Goal: Information Seeking & Learning: Check status

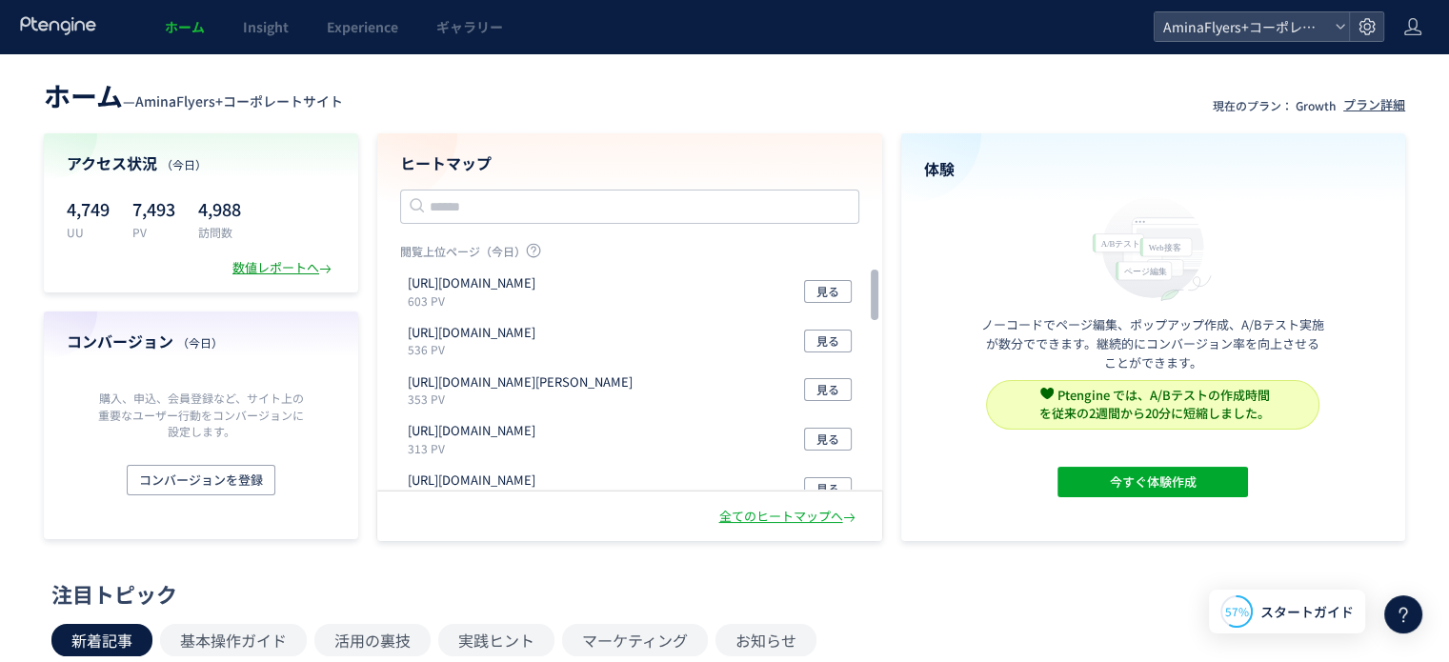
click at [260, 271] on div "数値レポートへ" at bounding box center [283, 268] width 103 height 18
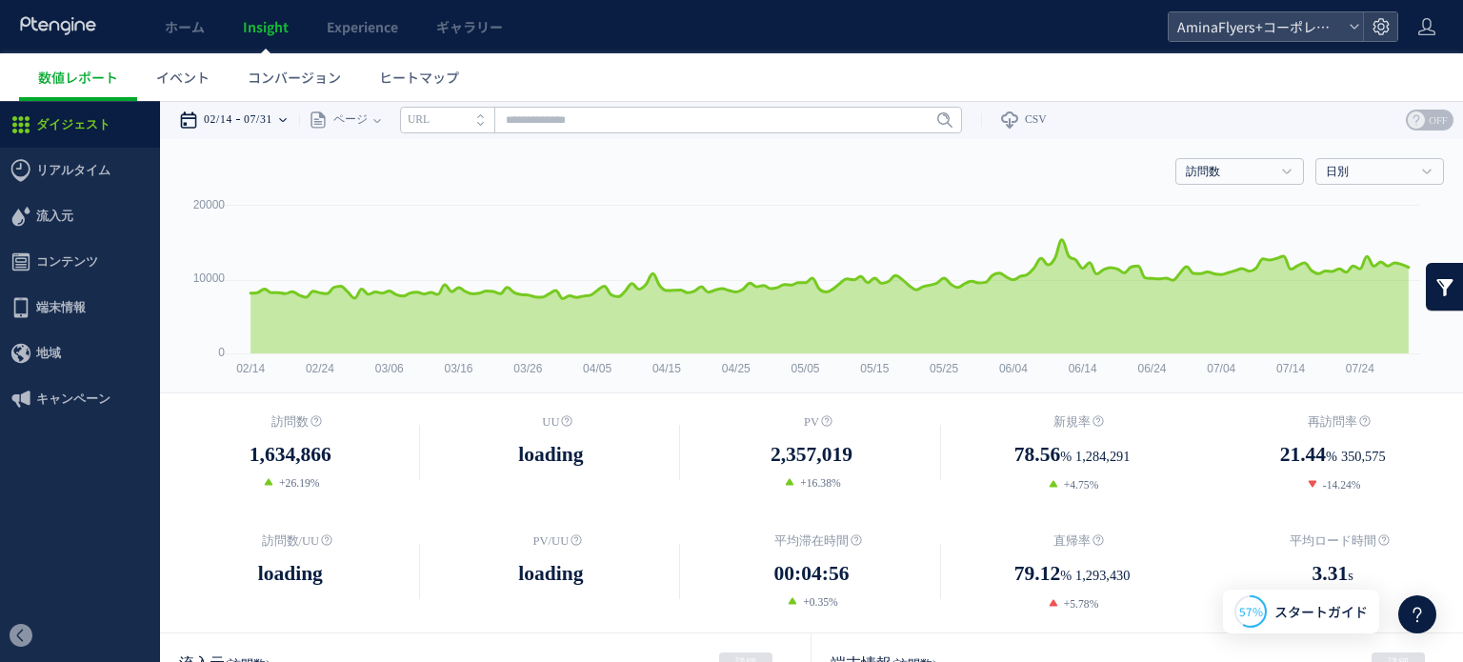
click at [272, 117] on time "07/31" at bounding box center [258, 120] width 29 height 38
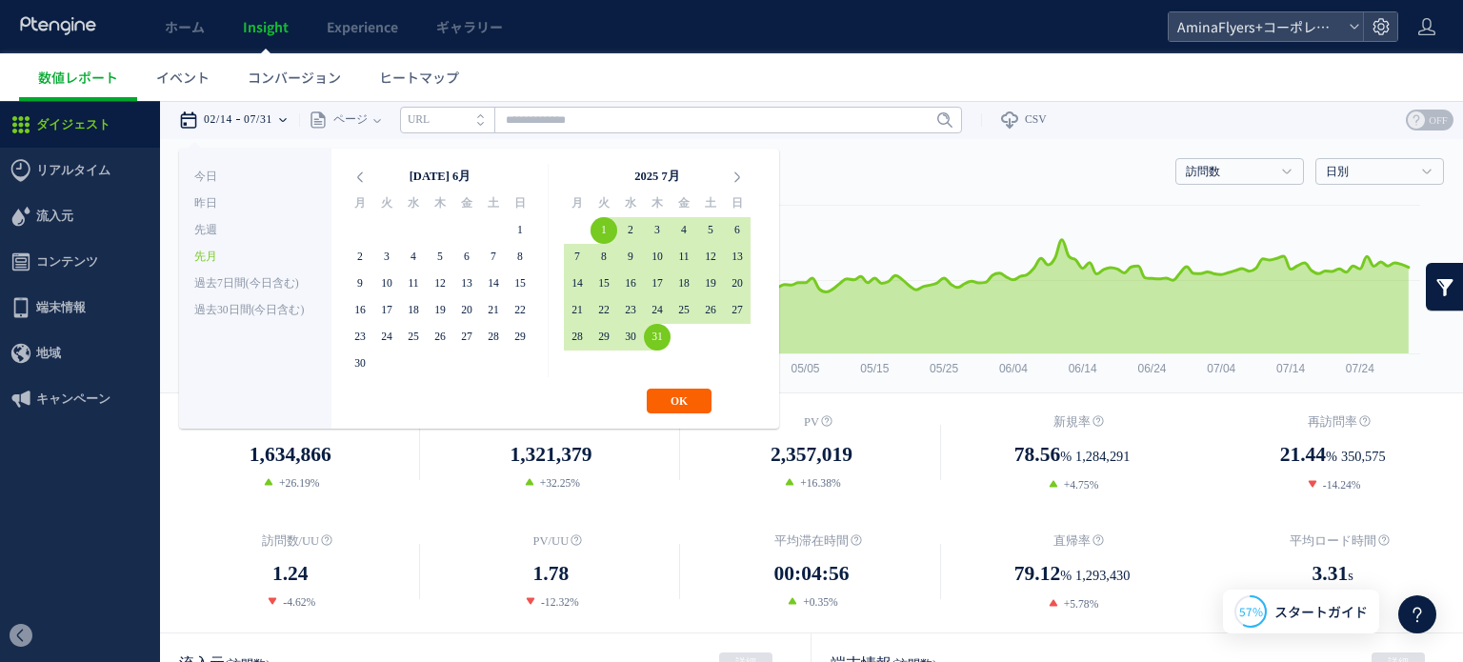
click at [696, 403] on button "OK" at bounding box center [679, 401] width 65 height 25
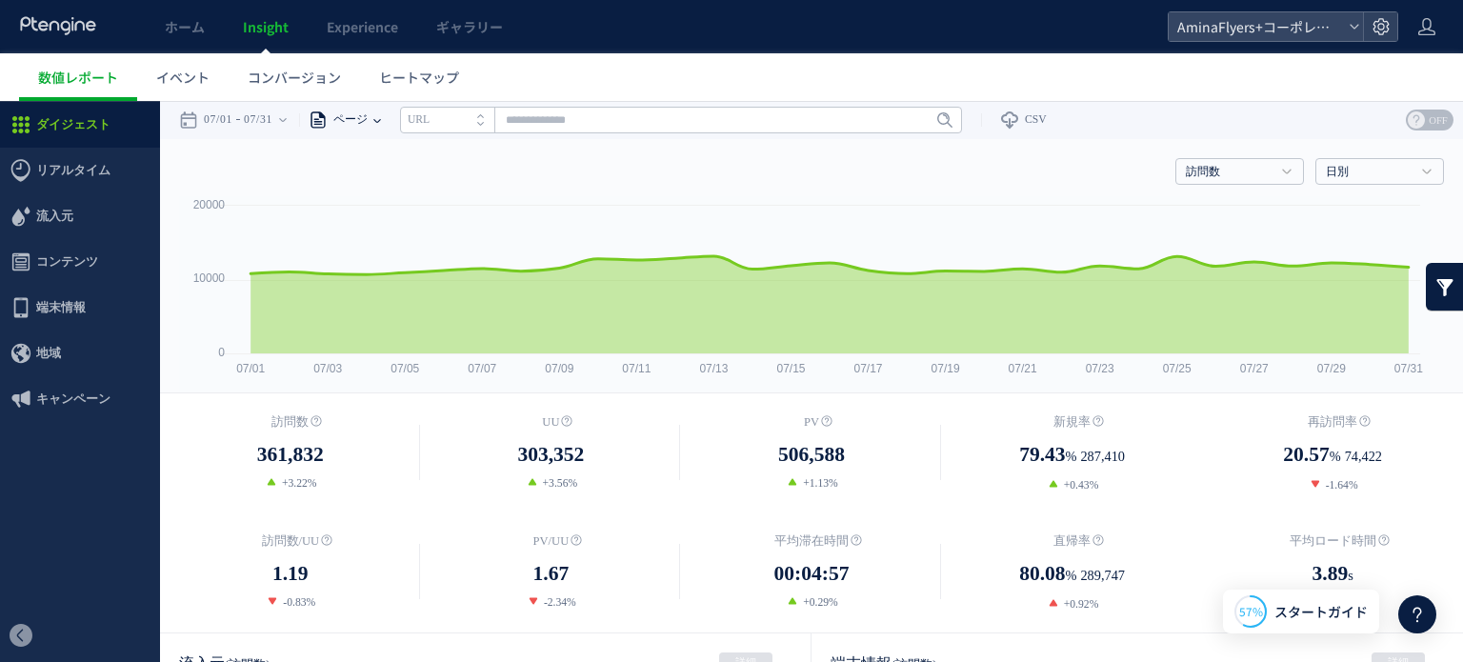
click at [368, 126] on span "ページ" at bounding box center [348, 120] width 40 height 38
click at [374, 196] on li "ページグループ" at bounding box center [376, 191] width 111 height 25
click at [611, 118] on input "text" at bounding box center [727, 120] width 562 height 27
click at [495, 186] on link "Flyers" at bounding box center [726, 190] width 550 height 25
type input "******"
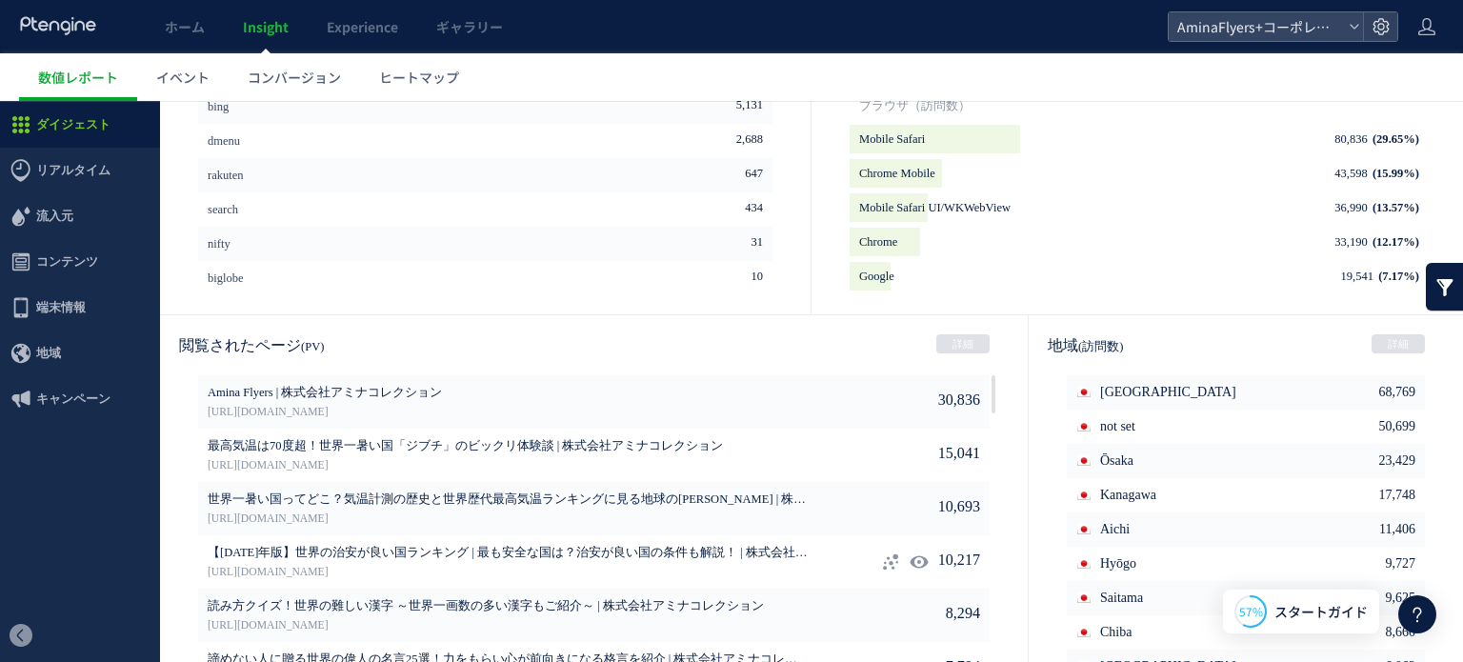
scroll to position [1032, 0]
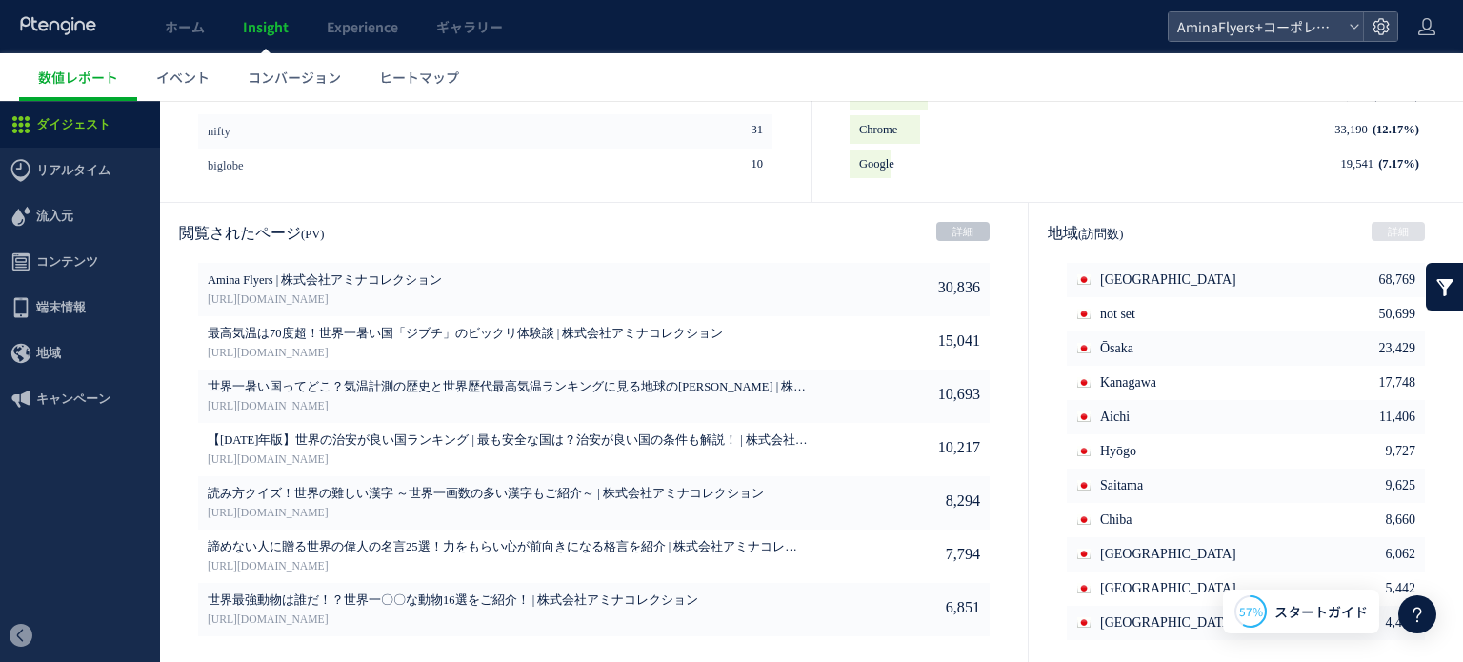
click at [968, 231] on link "詳細" at bounding box center [962, 231] width 53 height 19
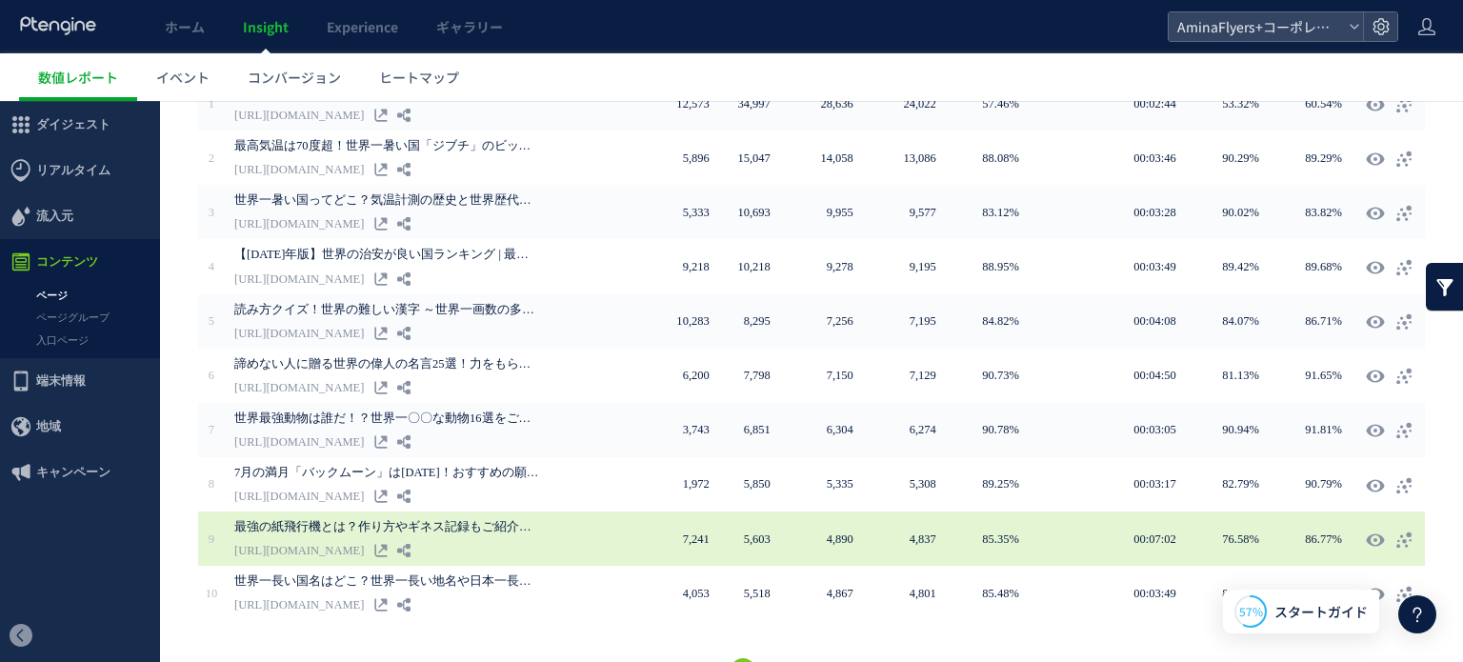
scroll to position [465, 0]
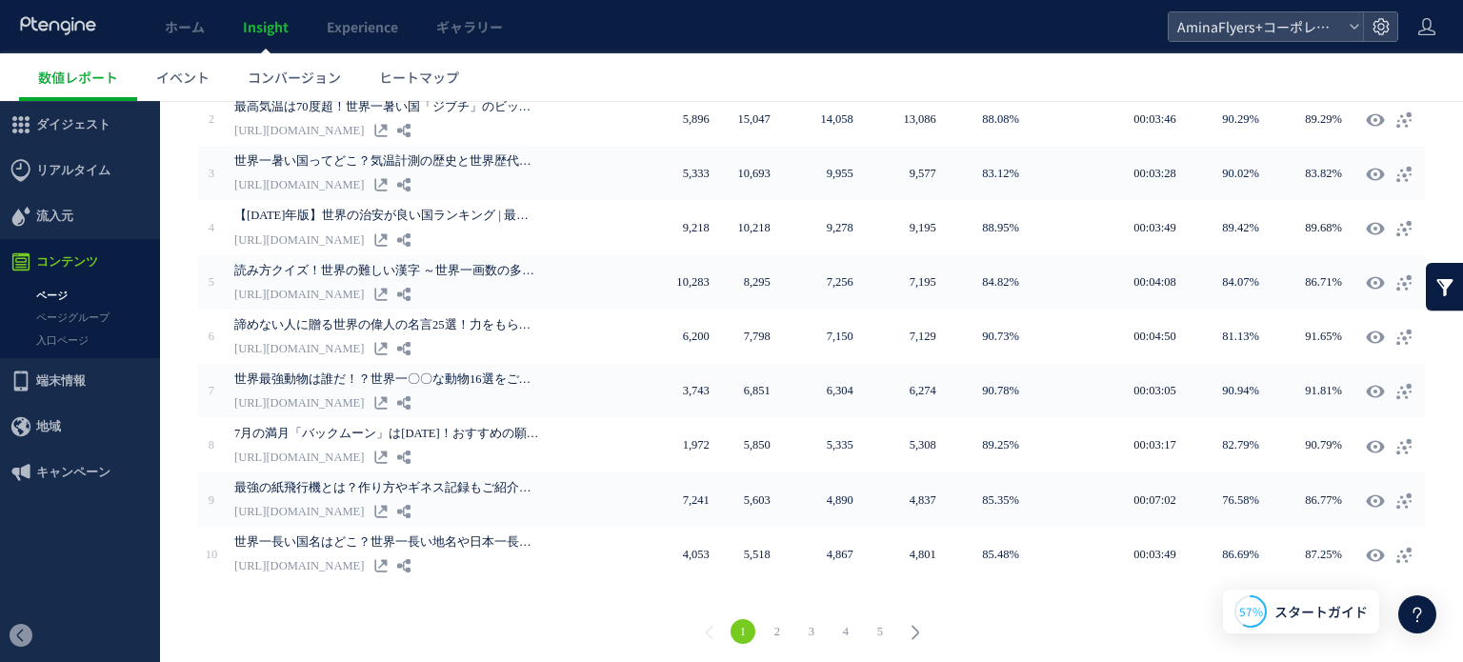
click at [775, 627] on link "2" at bounding box center [777, 631] width 25 height 25
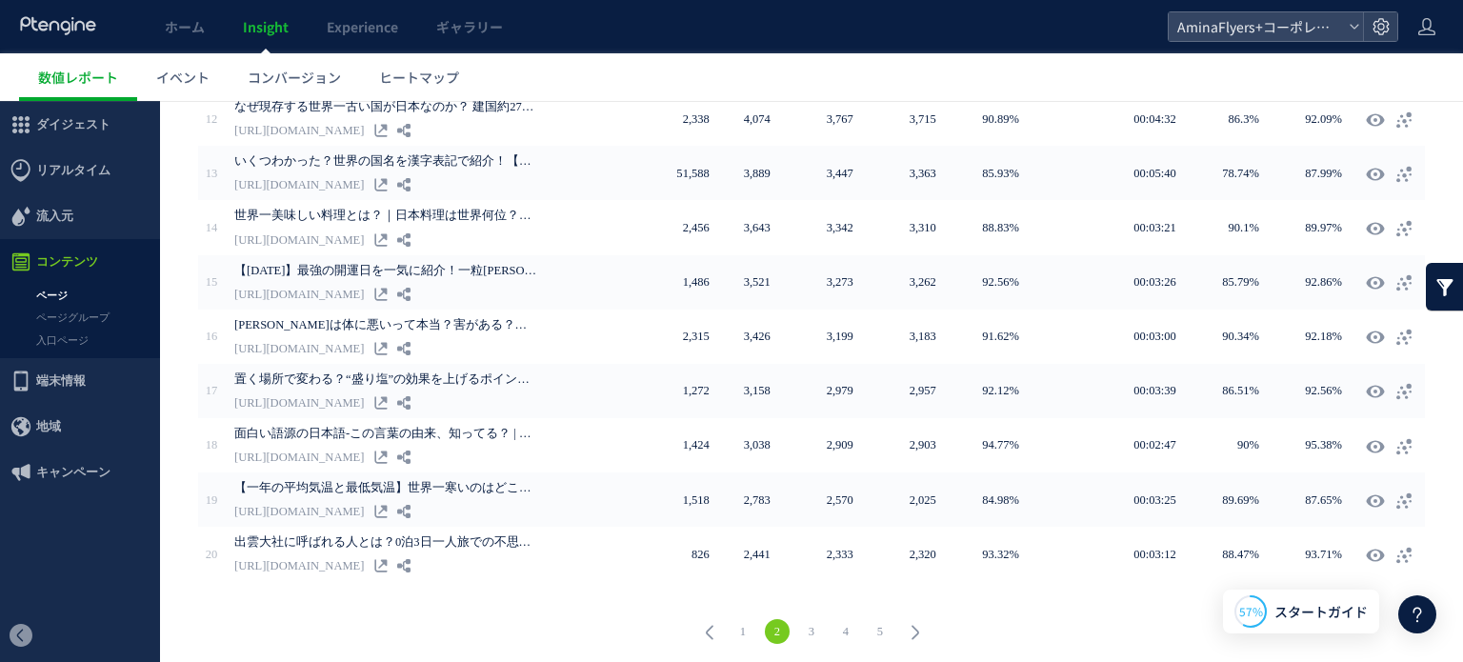
click at [745, 619] on link "1" at bounding box center [742, 631] width 25 height 25
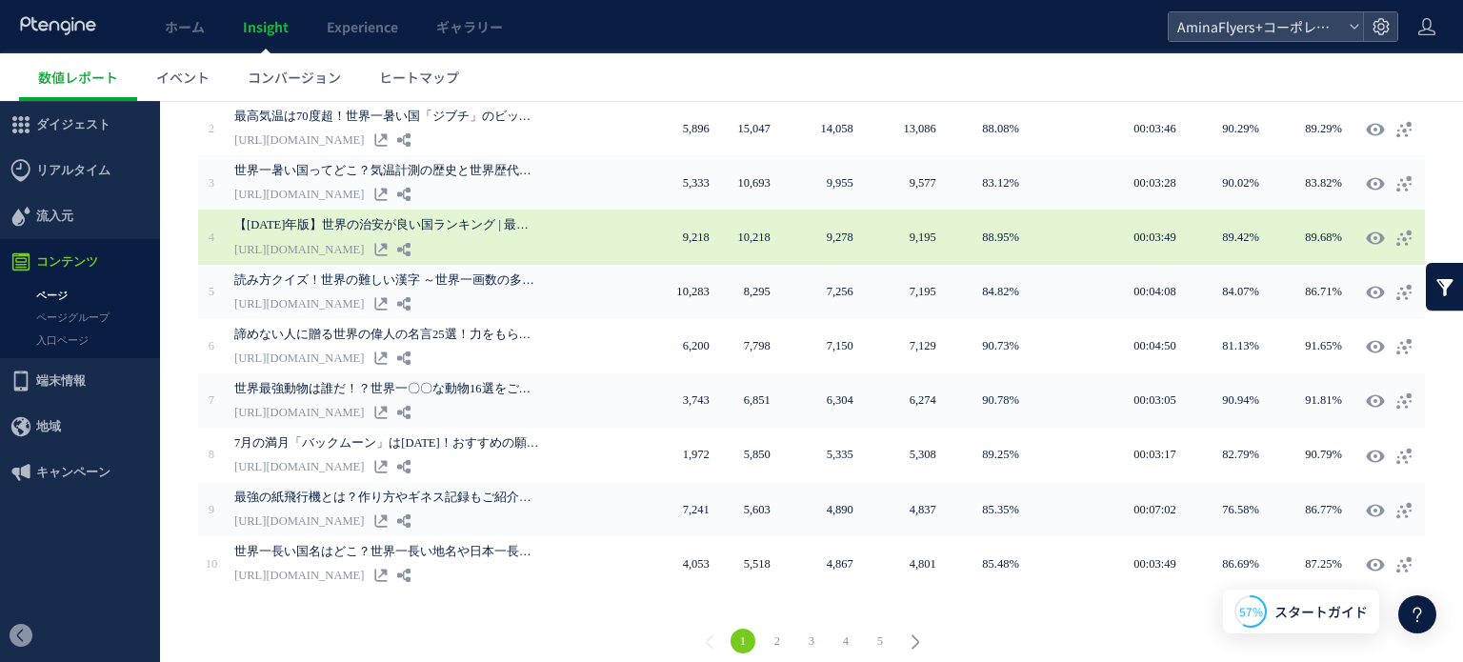
scroll to position [0, 0]
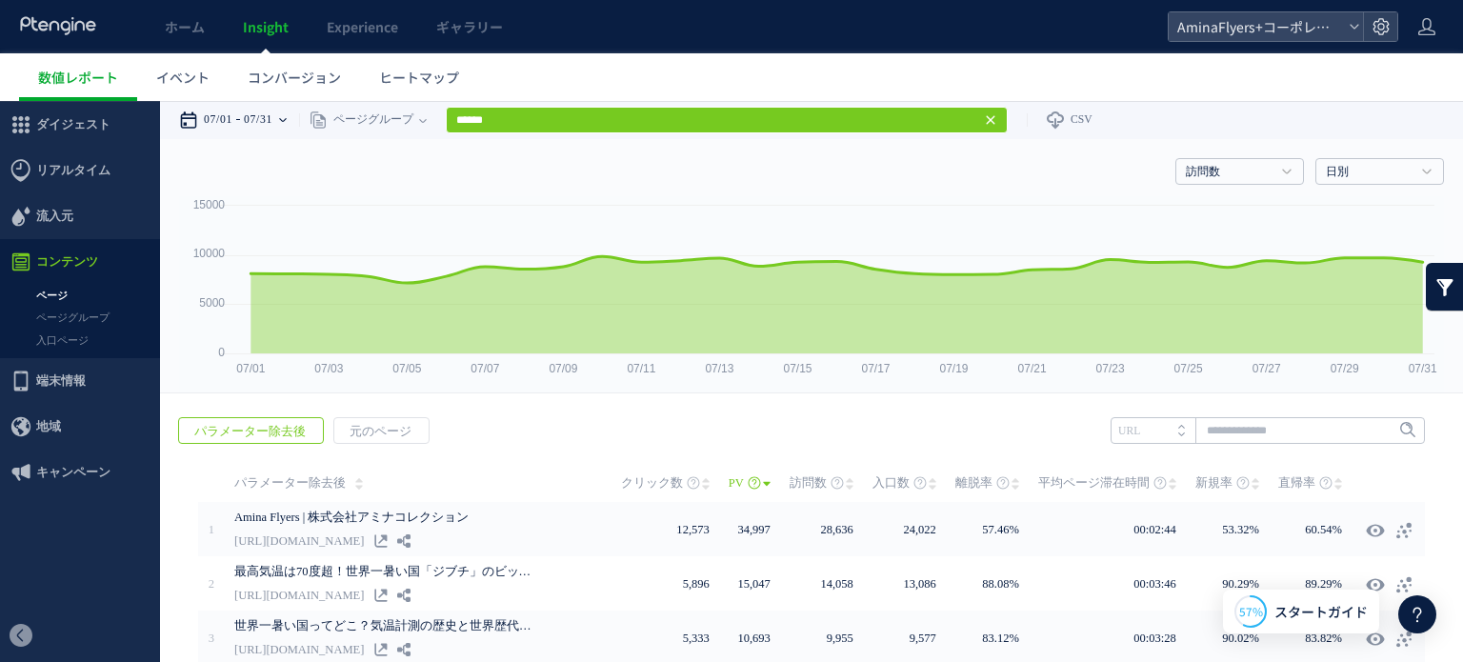
click at [272, 111] on time "07/31" at bounding box center [258, 120] width 29 height 38
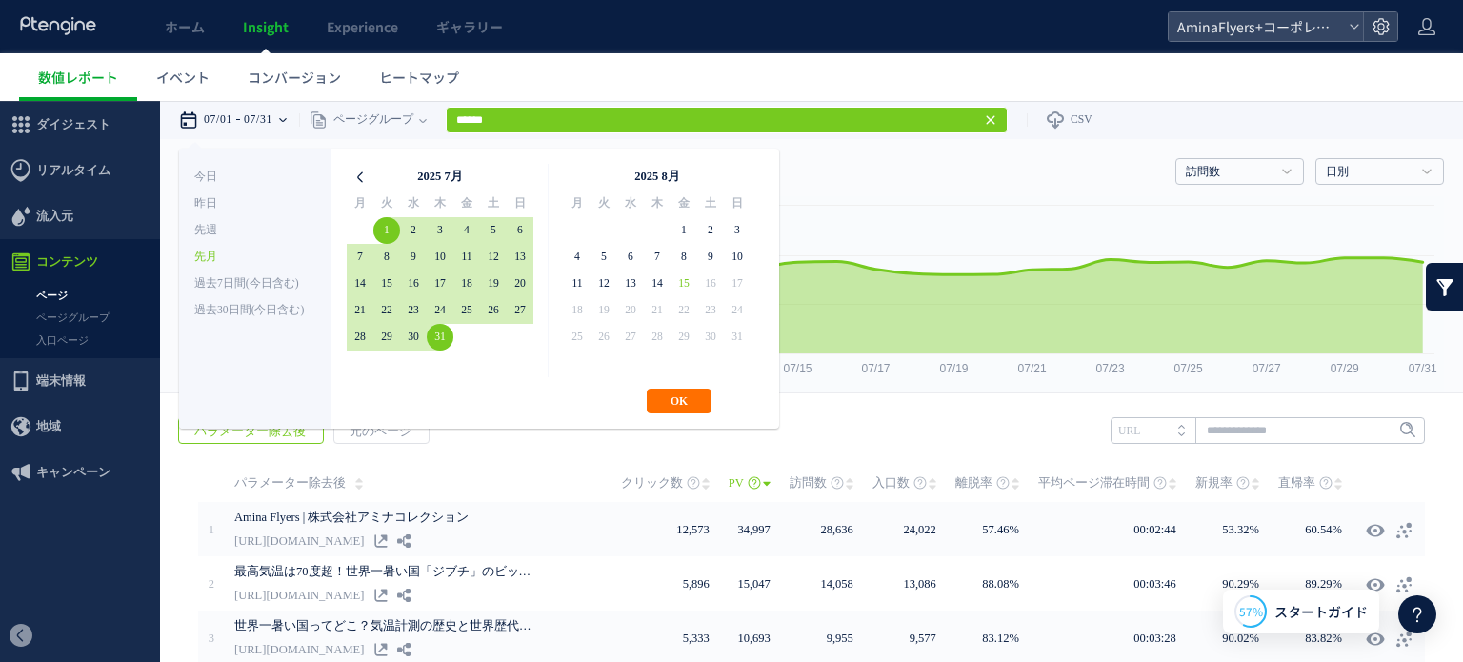
click at [355, 173] on icon at bounding box center [360, 177] width 27 height 27
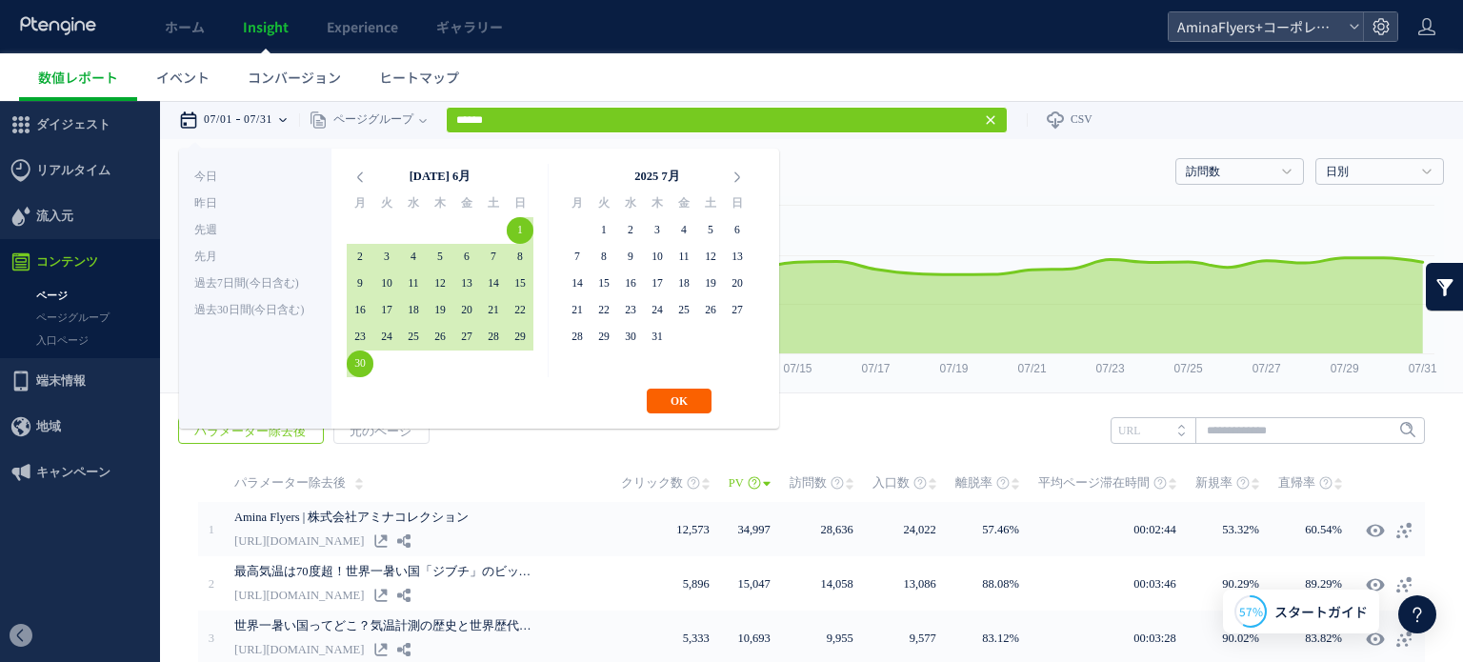
click at [690, 398] on button "OK" at bounding box center [679, 401] width 65 height 25
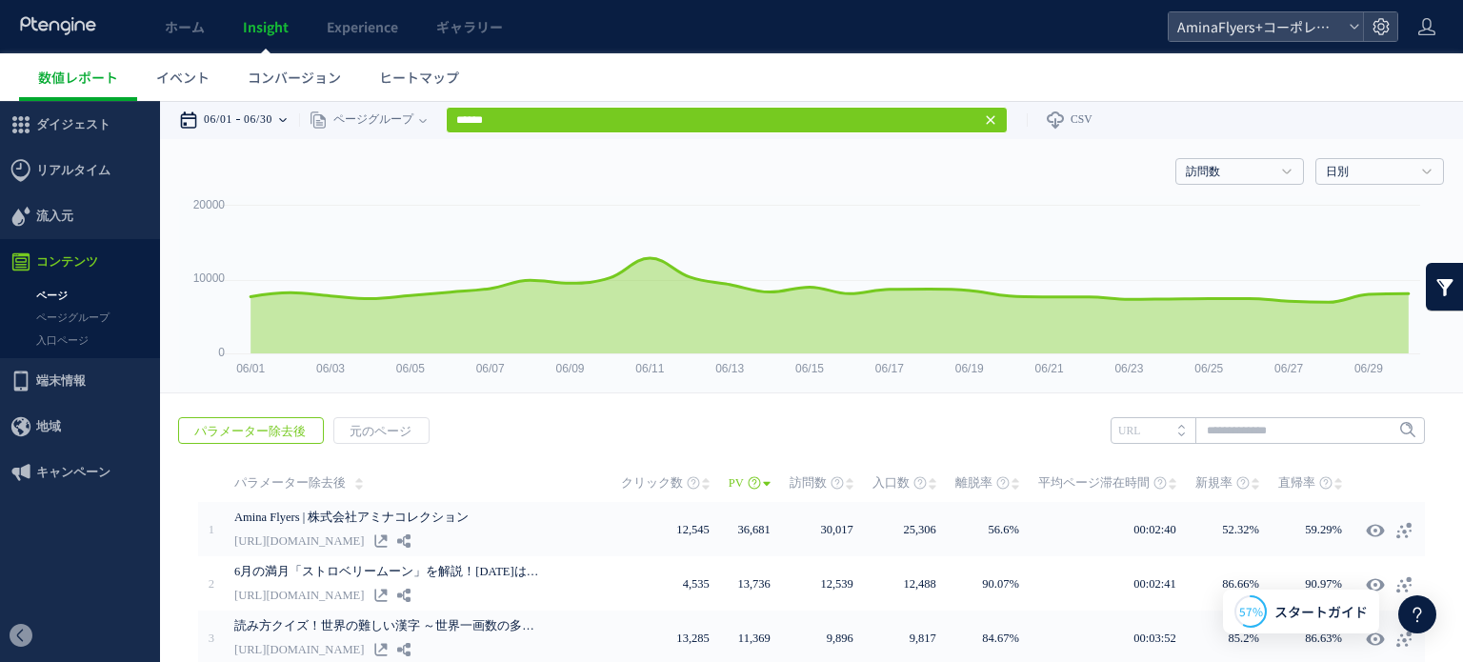
click at [270, 128] on time "06/30" at bounding box center [258, 120] width 29 height 38
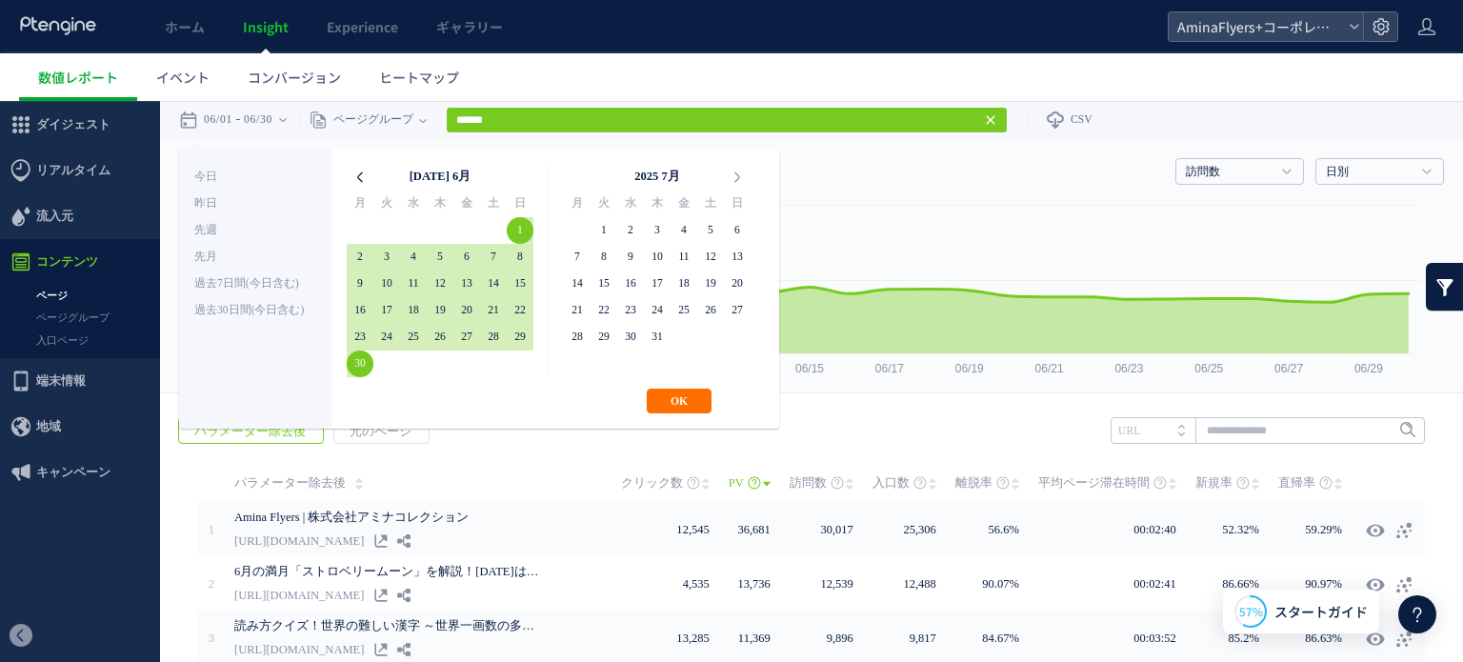
click at [357, 181] on icon at bounding box center [360, 177] width 27 height 27
click at [690, 399] on button "OK" at bounding box center [679, 401] width 65 height 25
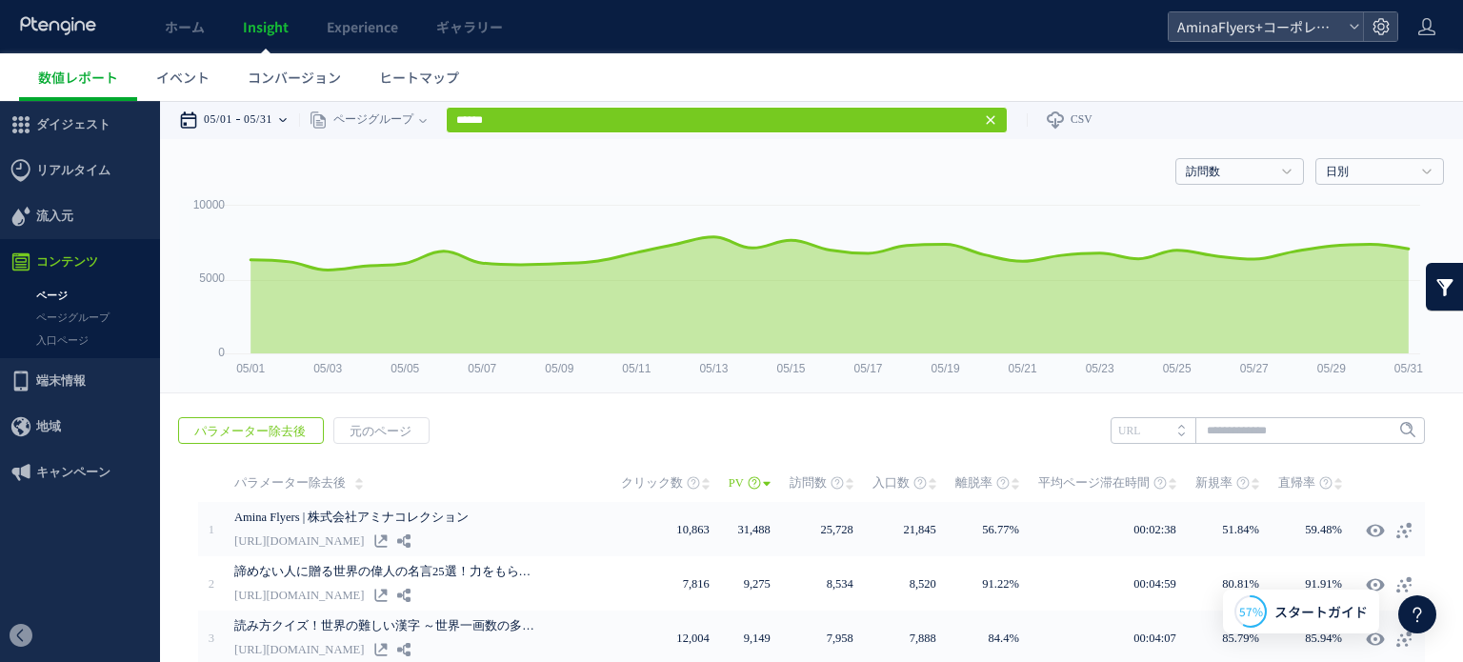
click at [299, 106] on div "05/01 05/31" at bounding box center [239, 120] width 120 height 38
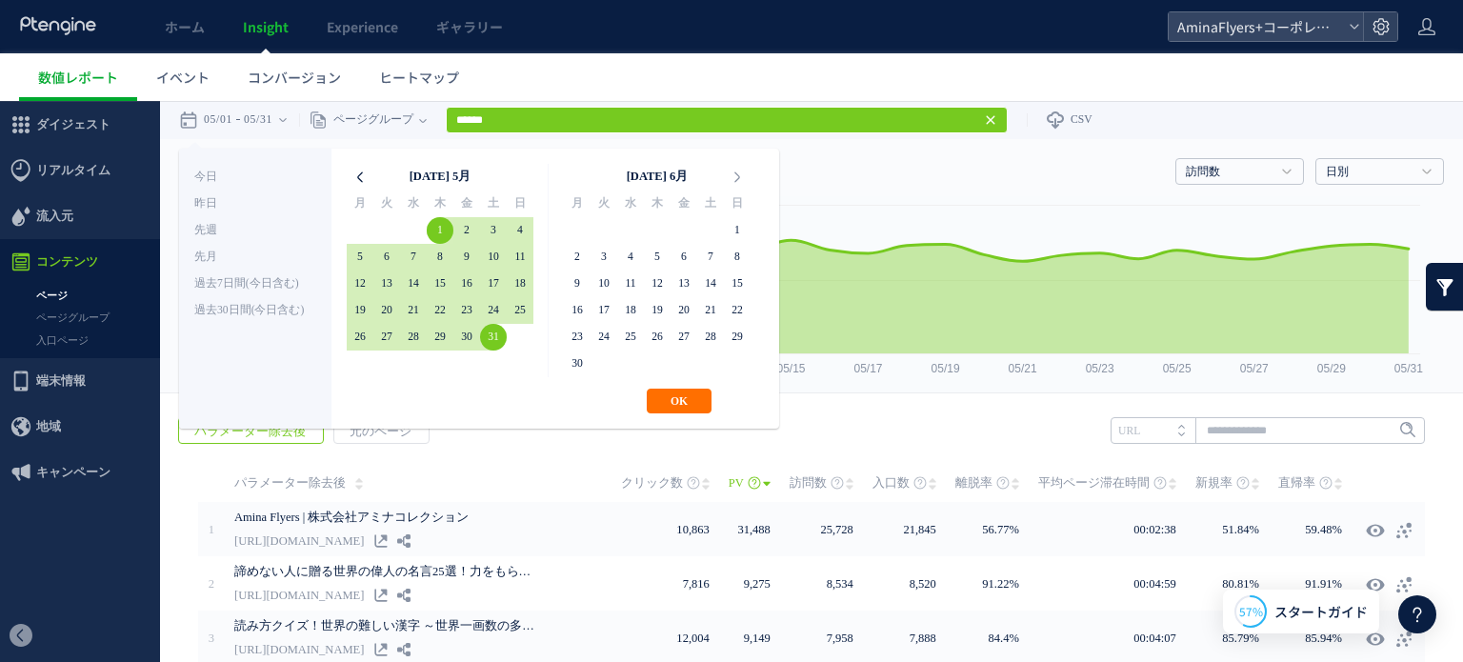
click at [353, 174] on icon at bounding box center [360, 177] width 27 height 27
click at [663, 389] on button "OK" at bounding box center [679, 401] width 65 height 25
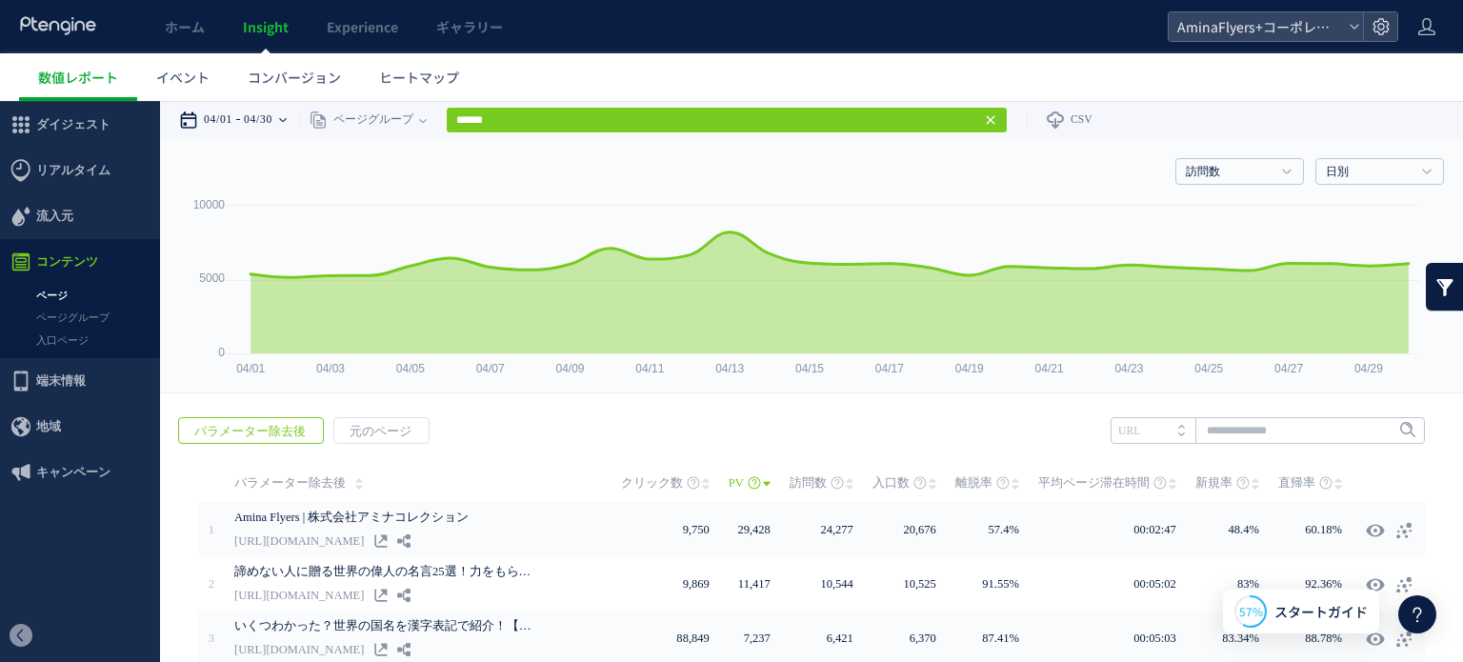
click at [287, 120] on use at bounding box center [283, 120] width 8 height 4
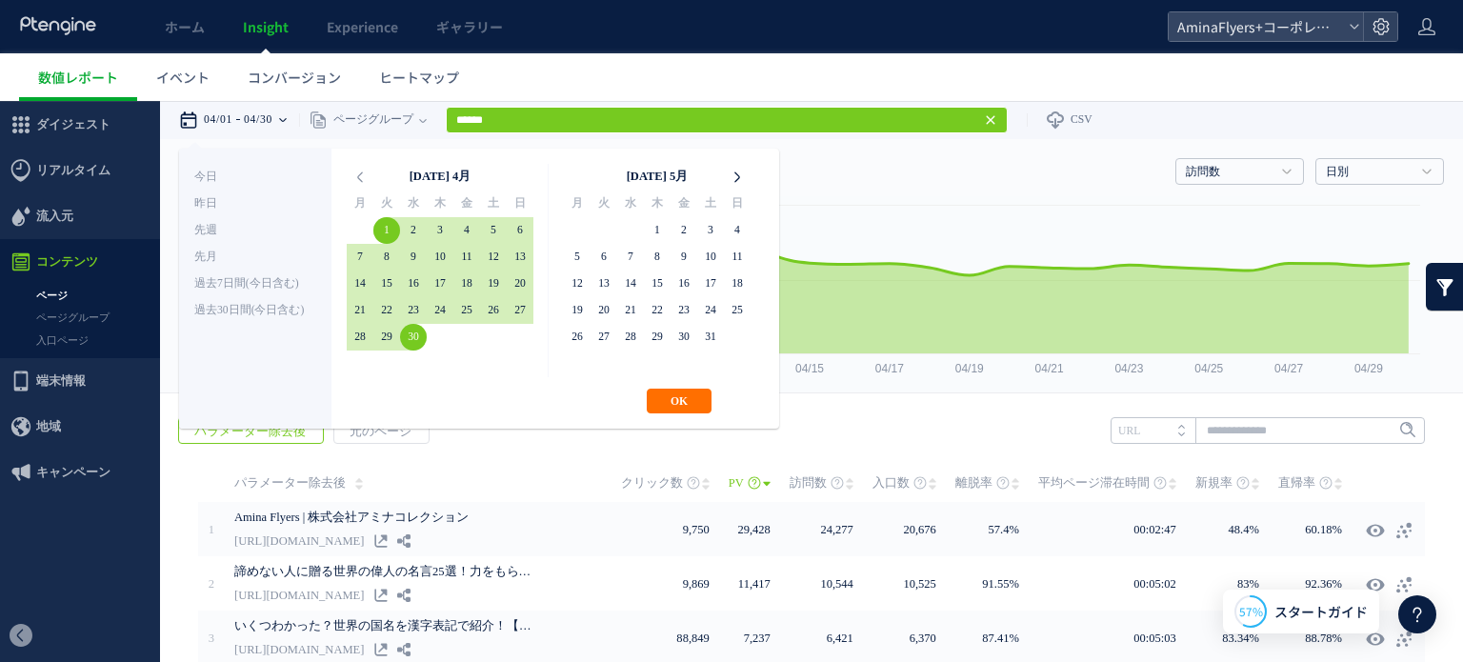
click at [735, 175] on icon at bounding box center [737, 177] width 27 height 27
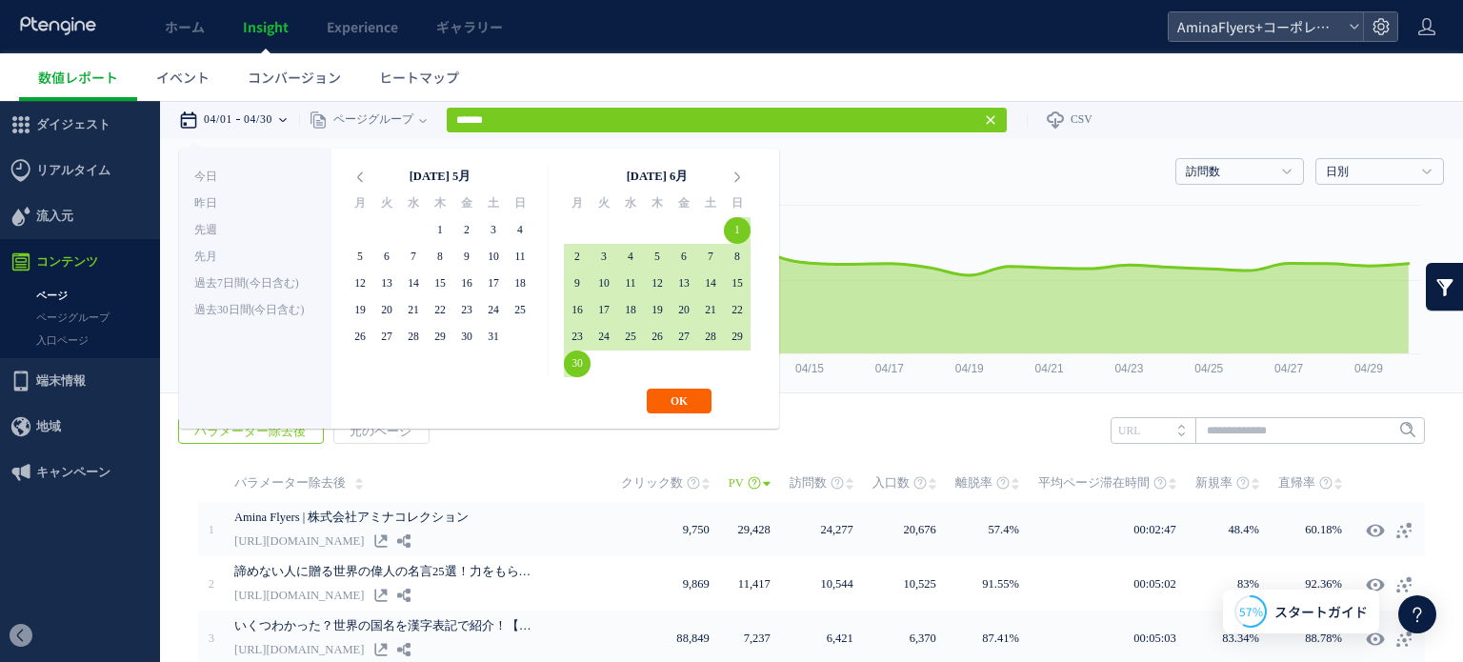
click at [677, 405] on button "OK" at bounding box center [679, 401] width 65 height 25
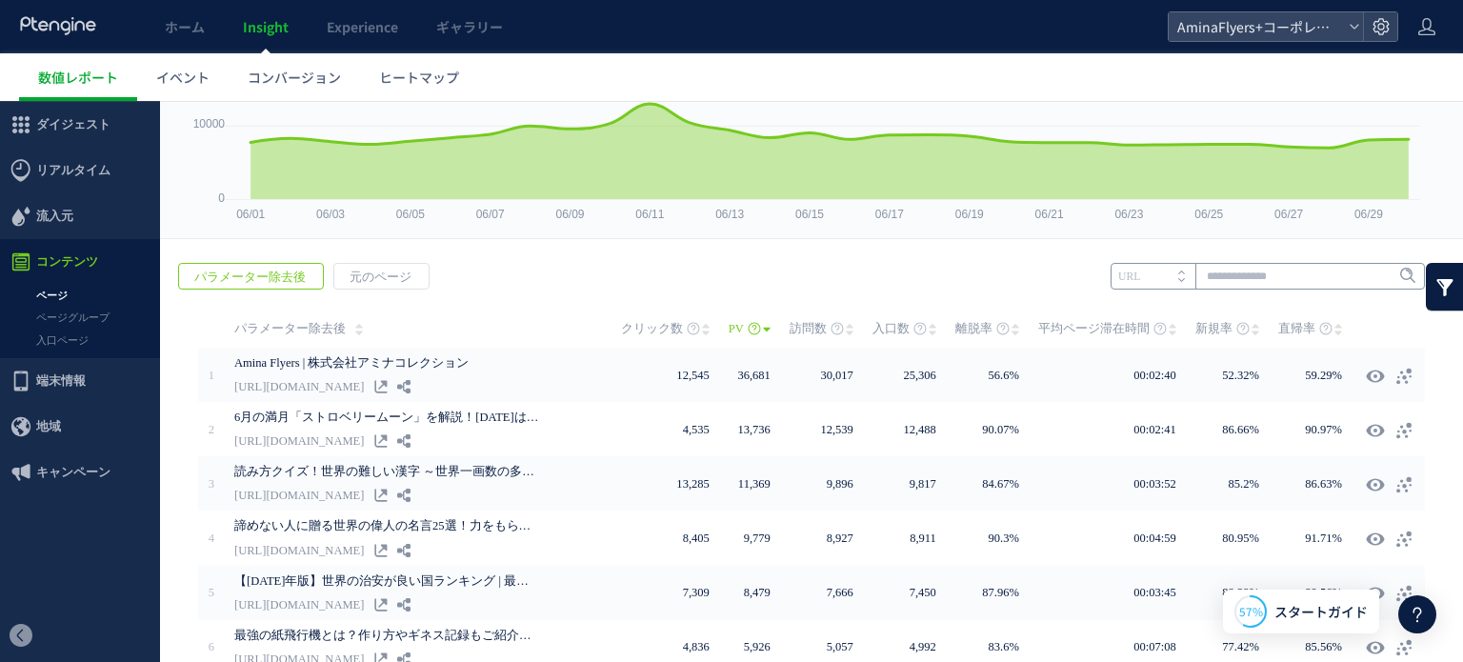
scroll to position [84, 0]
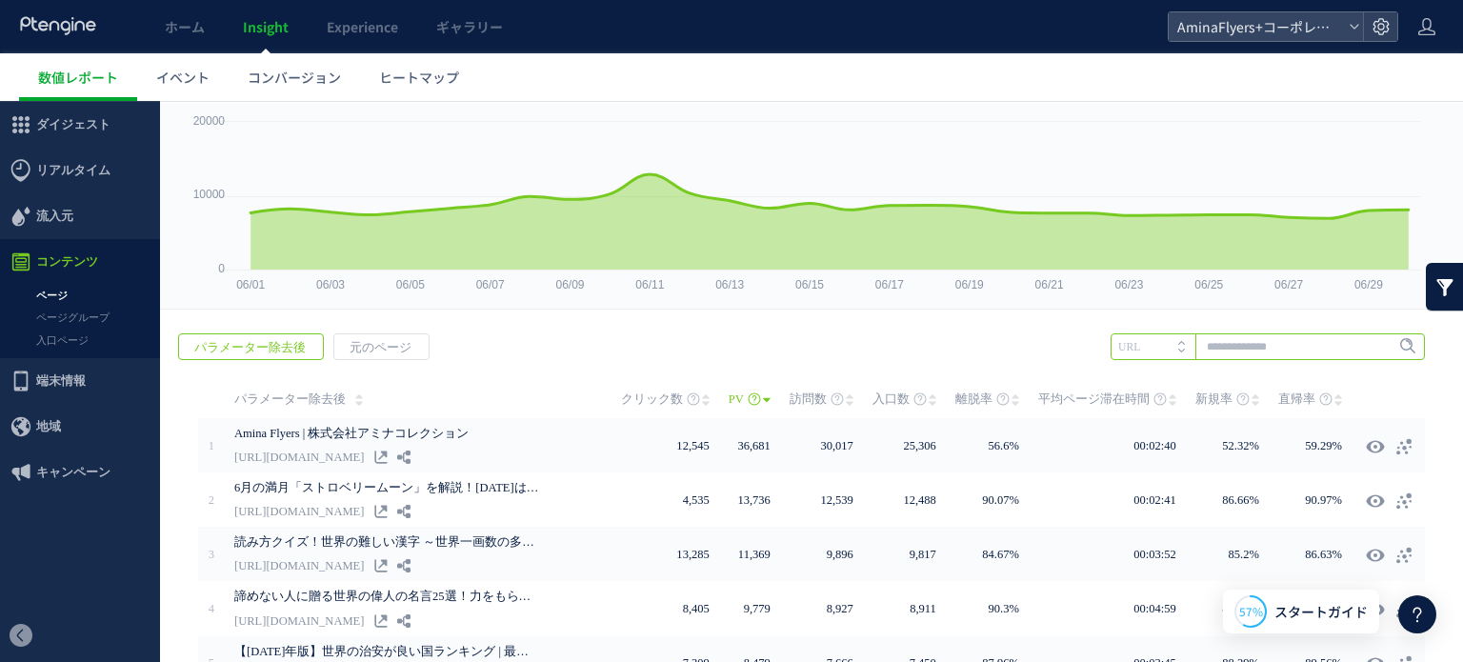
click at [1314, 342] on input "text" at bounding box center [1267, 346] width 314 height 27
click at [1131, 357] on li "URL" at bounding box center [1152, 346] width 85 height 27
click at [1217, 353] on input "text" at bounding box center [1267, 346] width 314 height 27
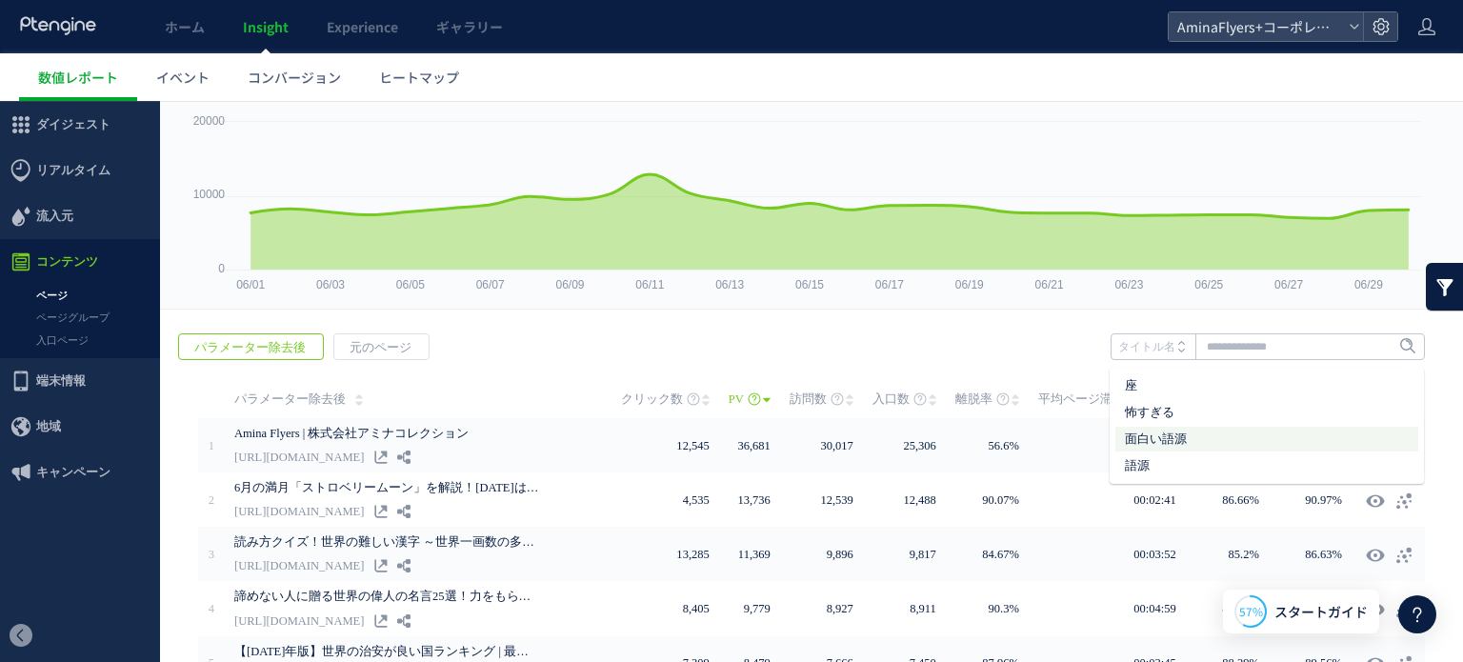
click at [1196, 430] on li "面白い語源" at bounding box center [1266, 439] width 303 height 25
type input "*****"
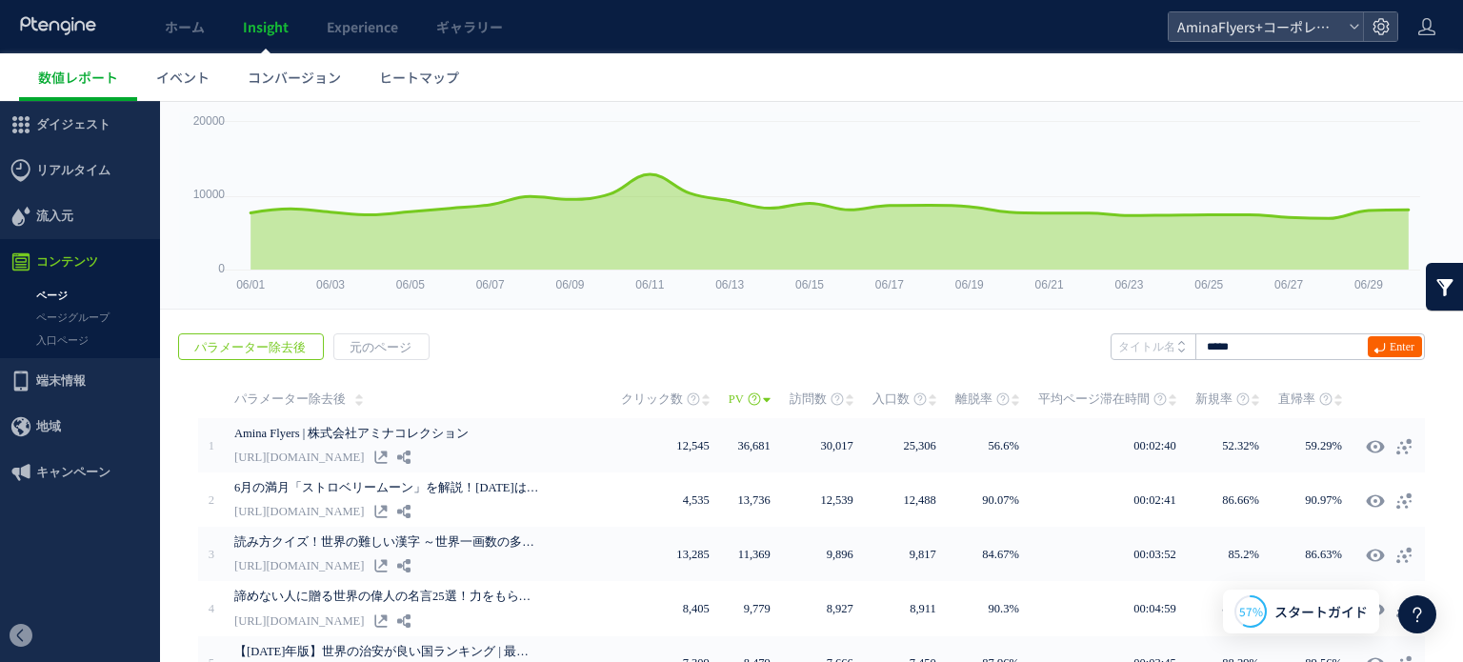
click at [1390, 352] on span "Enter" at bounding box center [1402, 346] width 25 height 21
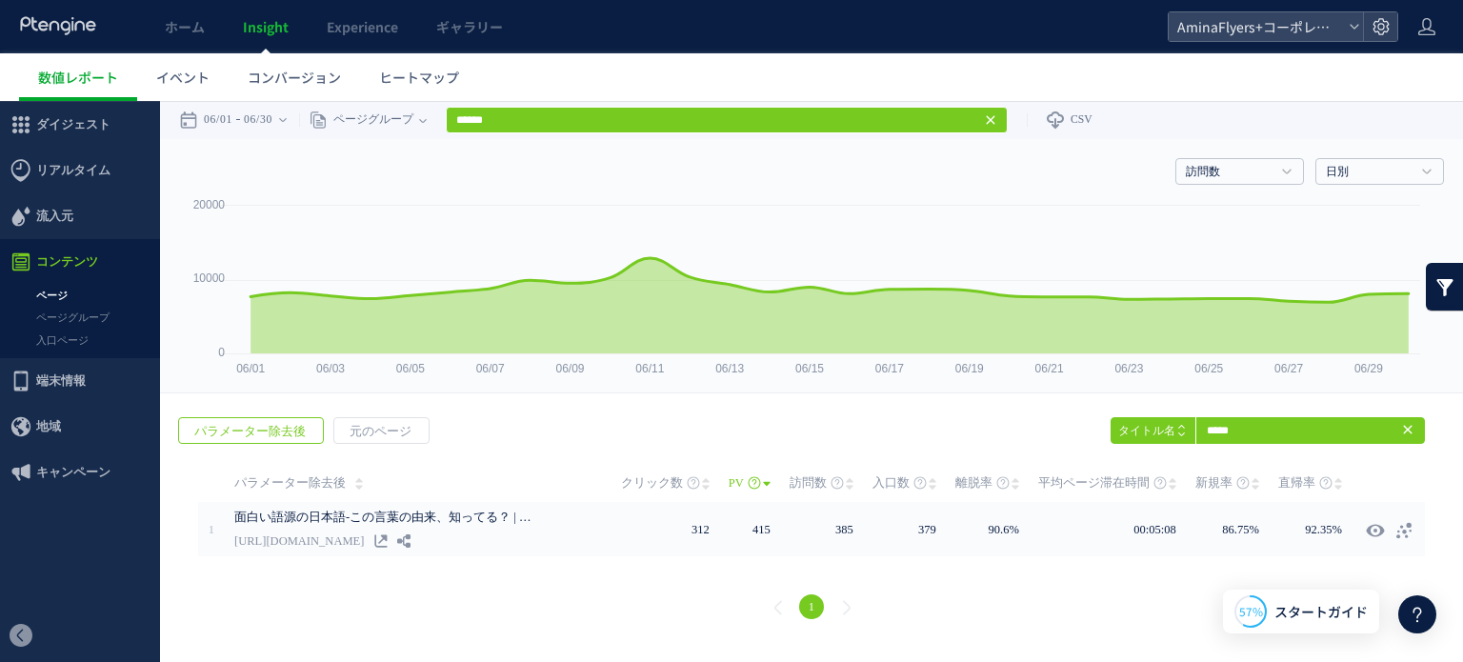
scroll to position [0, 0]
click at [287, 121] on icon at bounding box center [283, 120] width 8 height 4
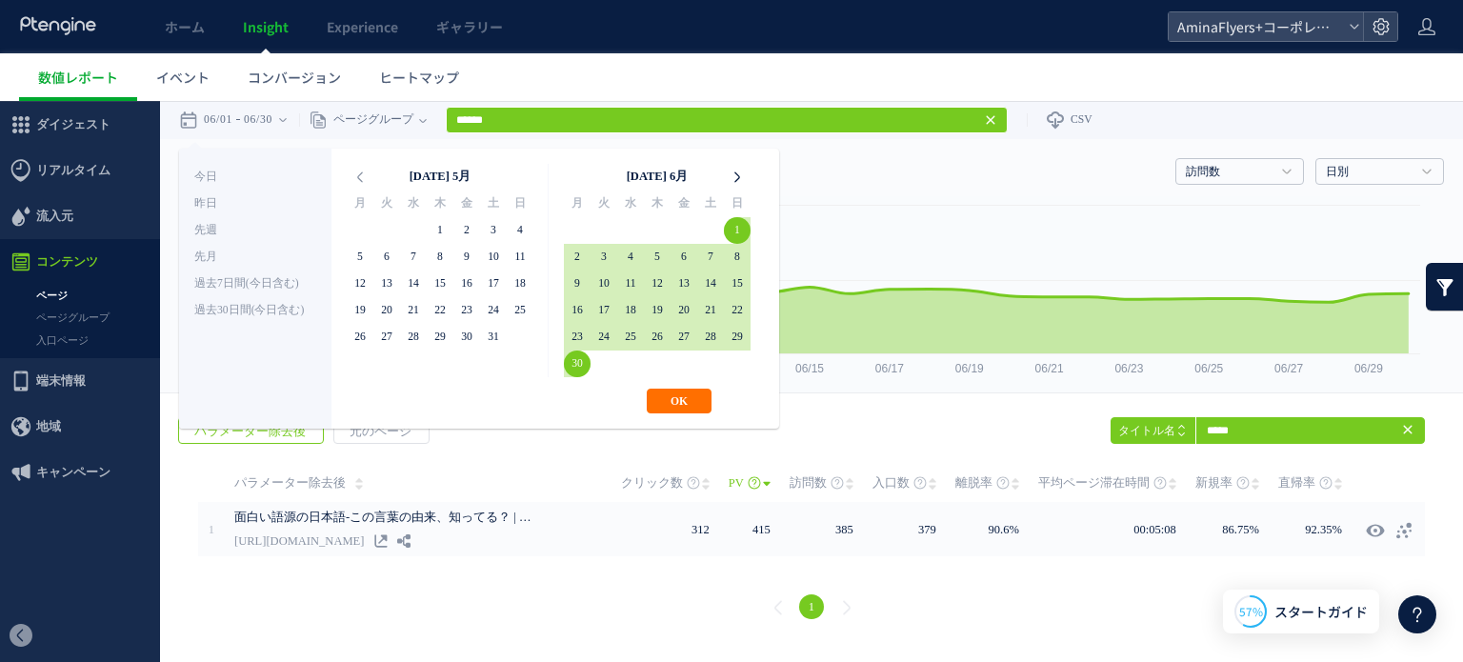
click at [735, 176] on icon at bounding box center [737, 177] width 27 height 27
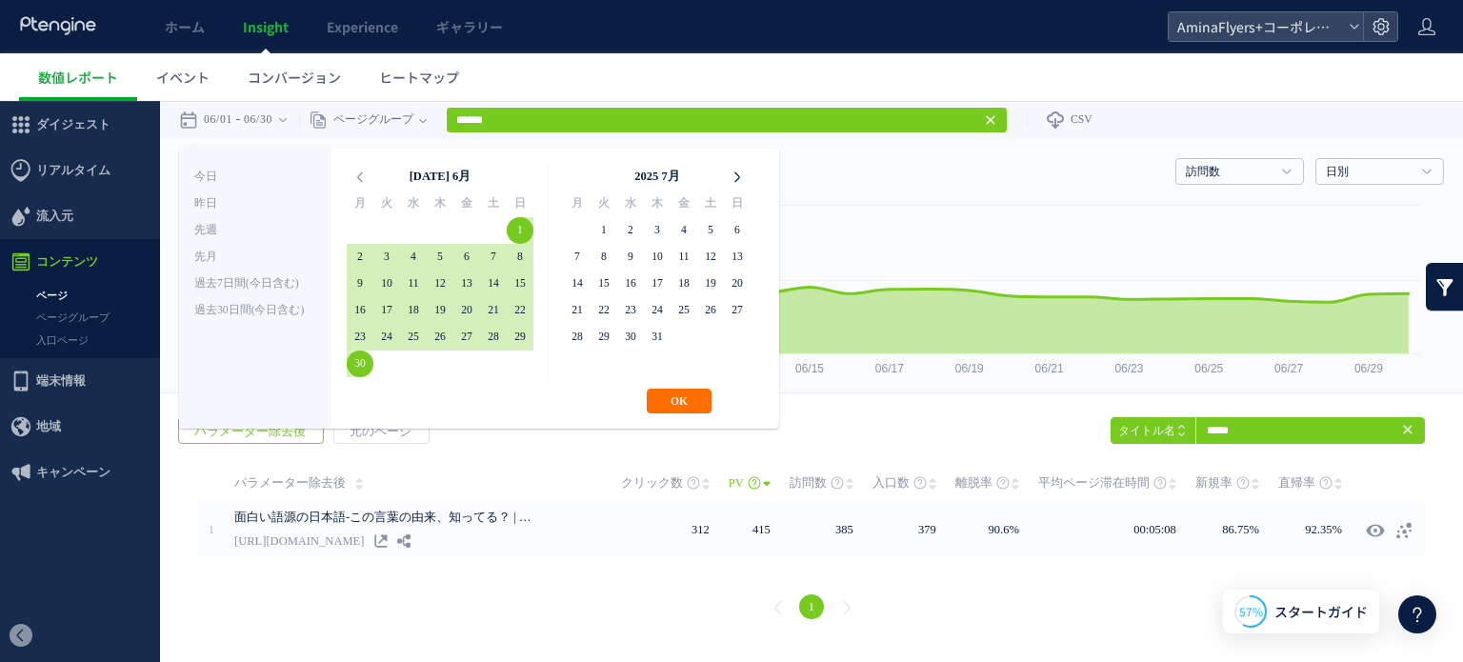
click at [740, 174] on icon at bounding box center [737, 177] width 27 height 27
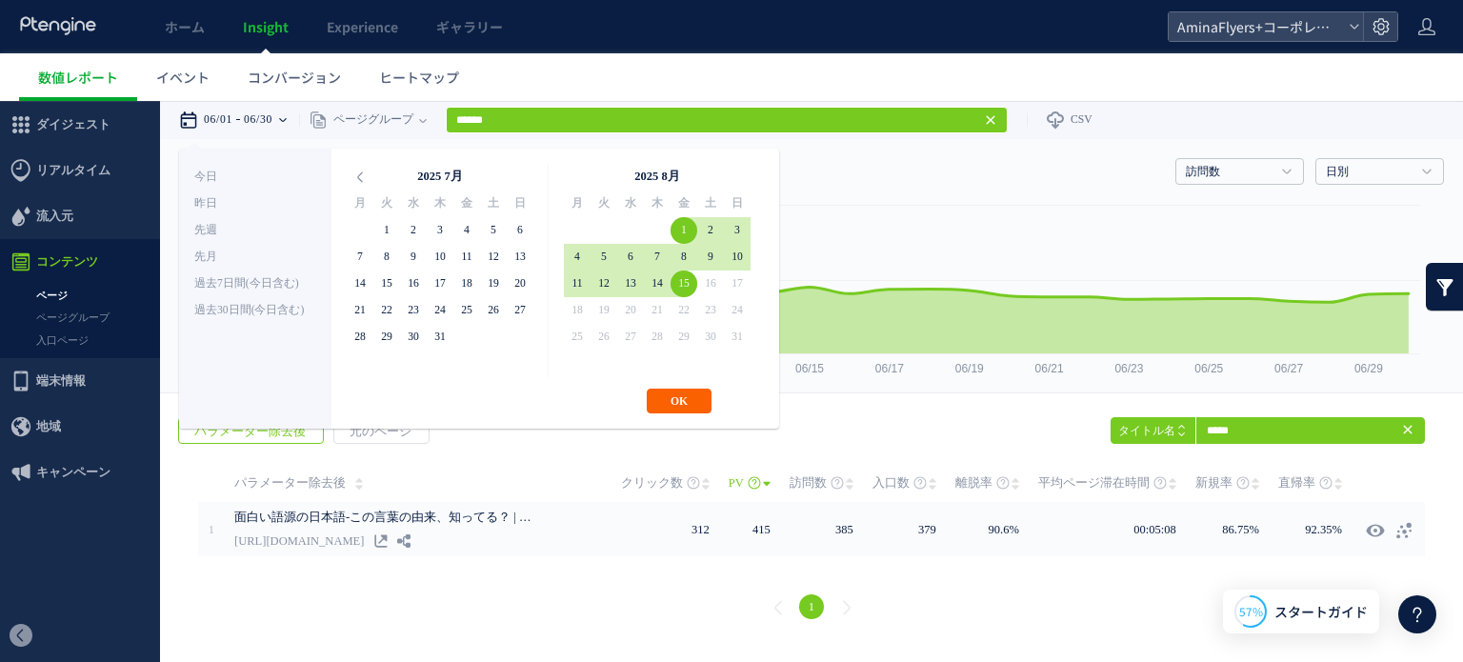
click at [693, 397] on button "OK" at bounding box center [679, 401] width 65 height 25
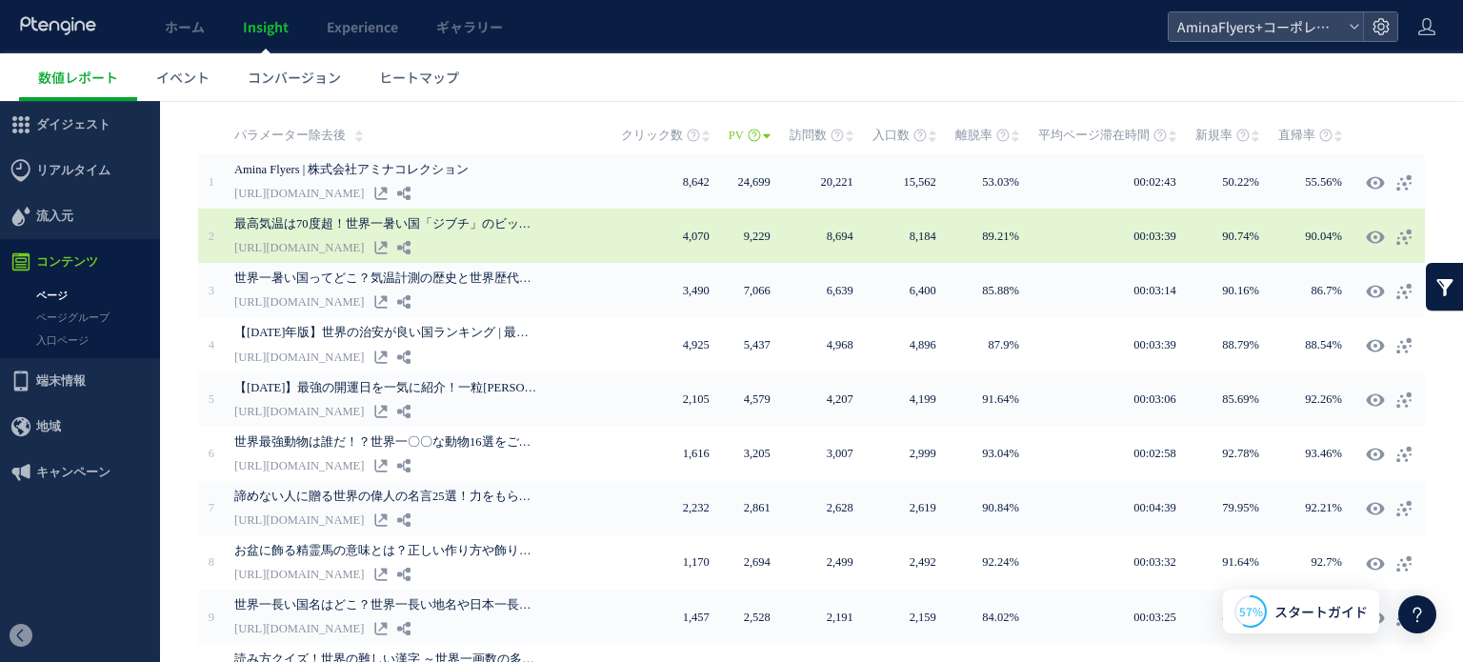
scroll to position [381, 0]
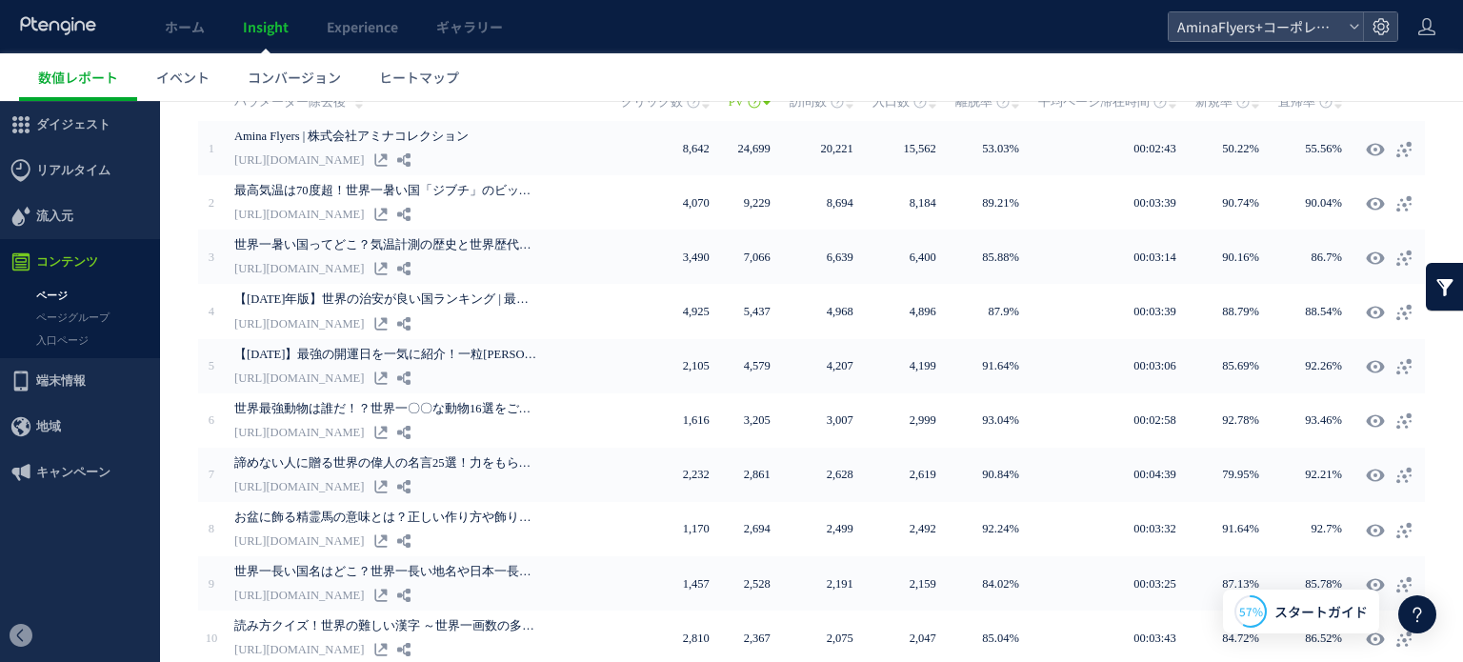
click at [1189, 71] on ul "数値レポート イベント コンバージョン ヒートマップ" at bounding box center [741, 77] width 1444 height 48
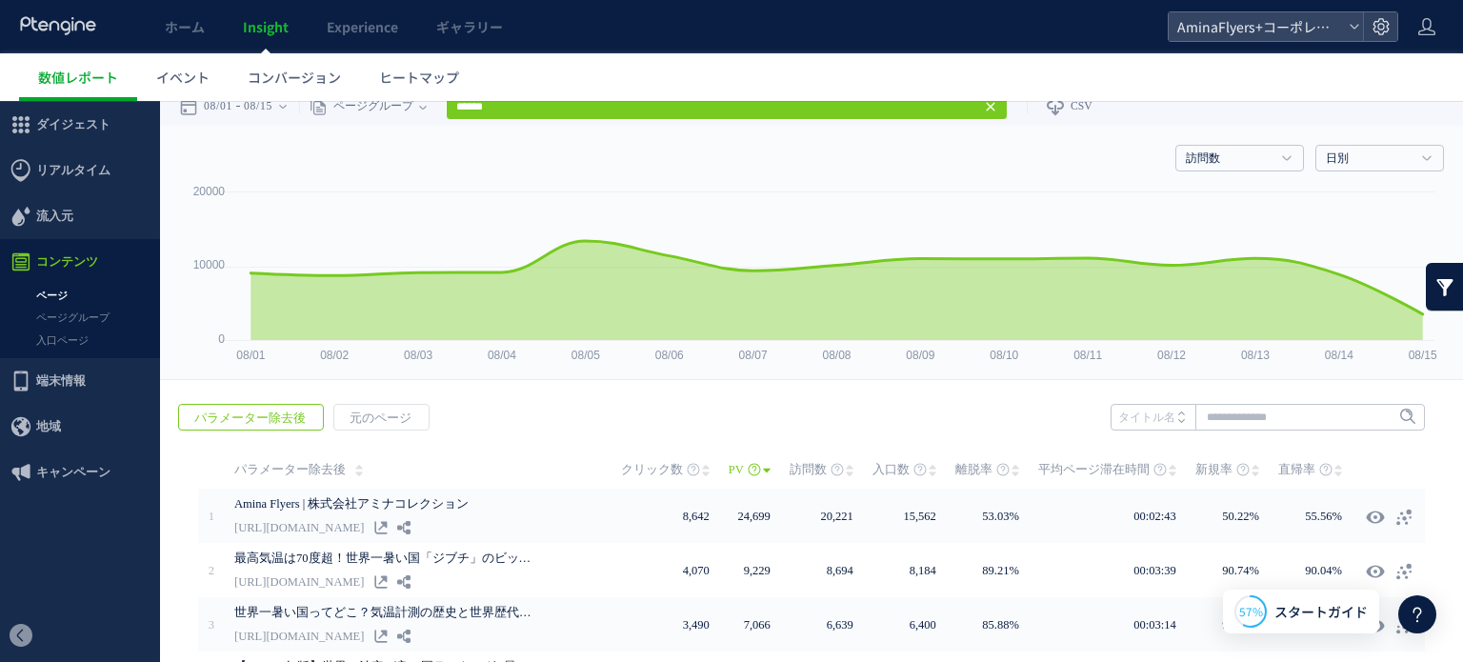
scroll to position [0, 0]
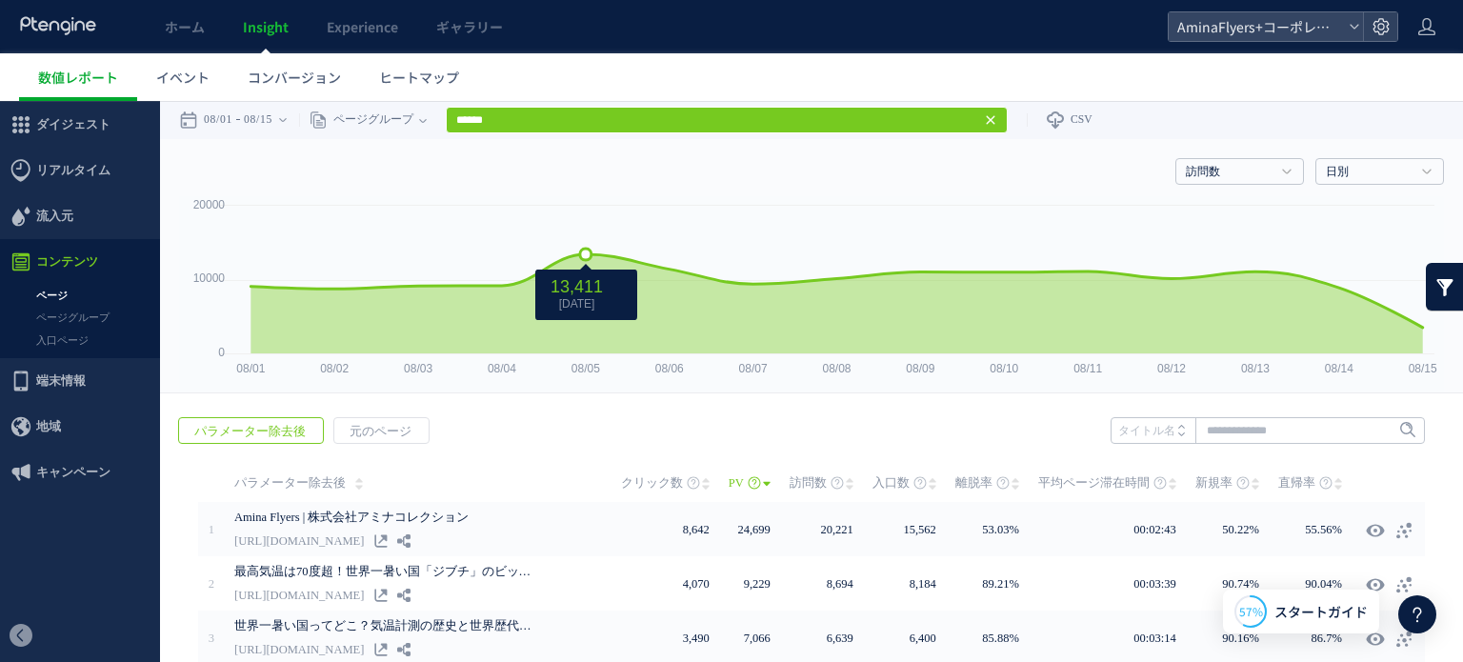
click at [588, 272] on icon at bounding box center [586, 292] width 102 height 56
click at [287, 119] on use at bounding box center [283, 120] width 8 height 4
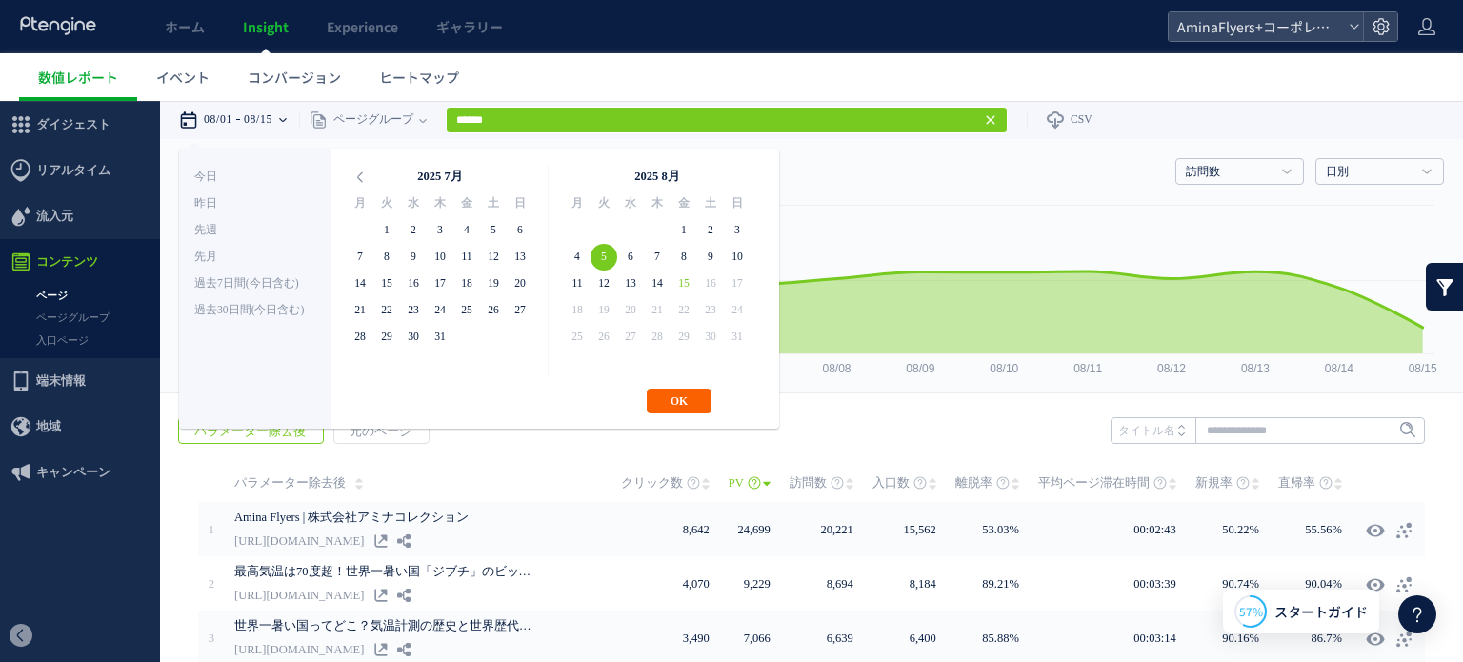
click at [669, 401] on button "OK" at bounding box center [679, 401] width 65 height 25
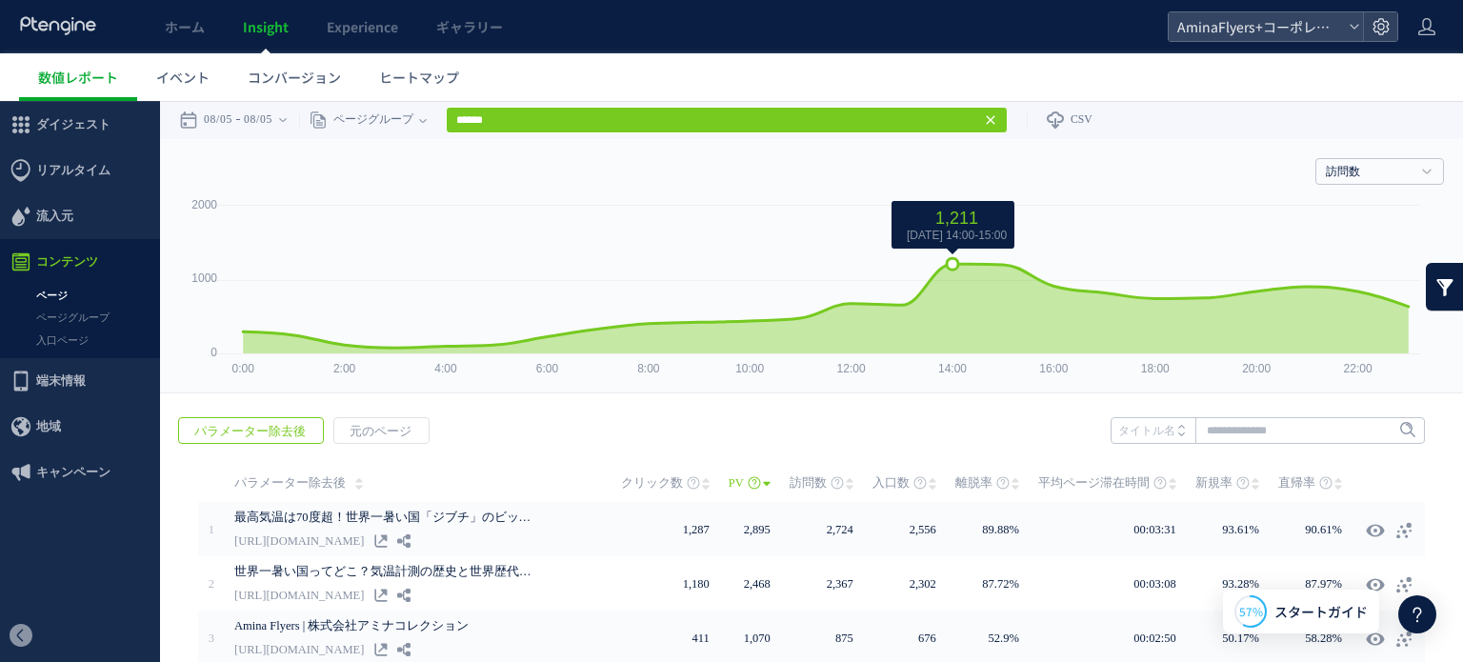
click at [951, 262] on icon at bounding box center [952, 263] width 11 height 11
